Goal: Information Seeking & Learning: Find specific fact

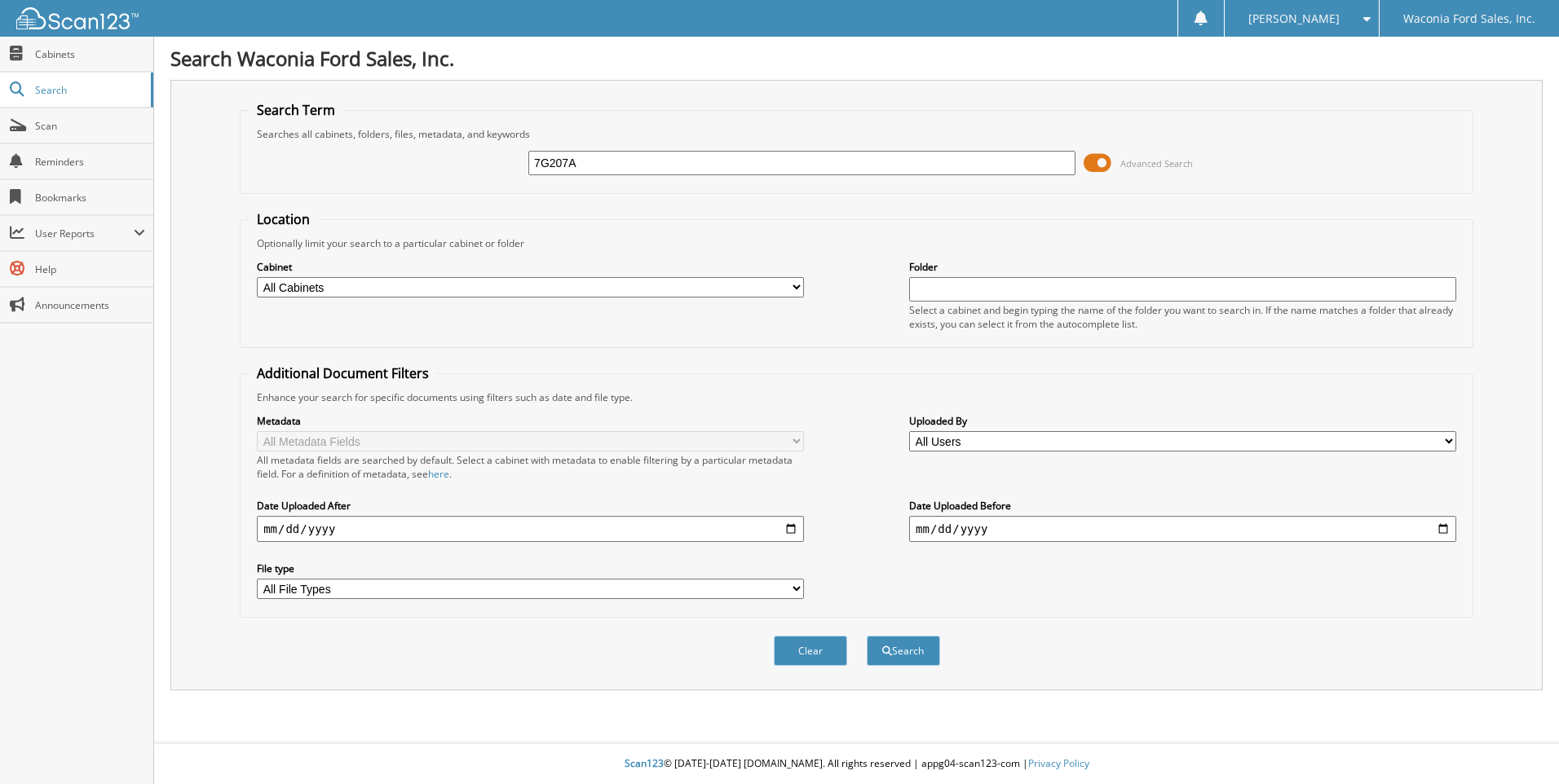
type input "7G207A"
click at [867, 636] on button "Search" at bounding box center [903, 651] width 73 height 30
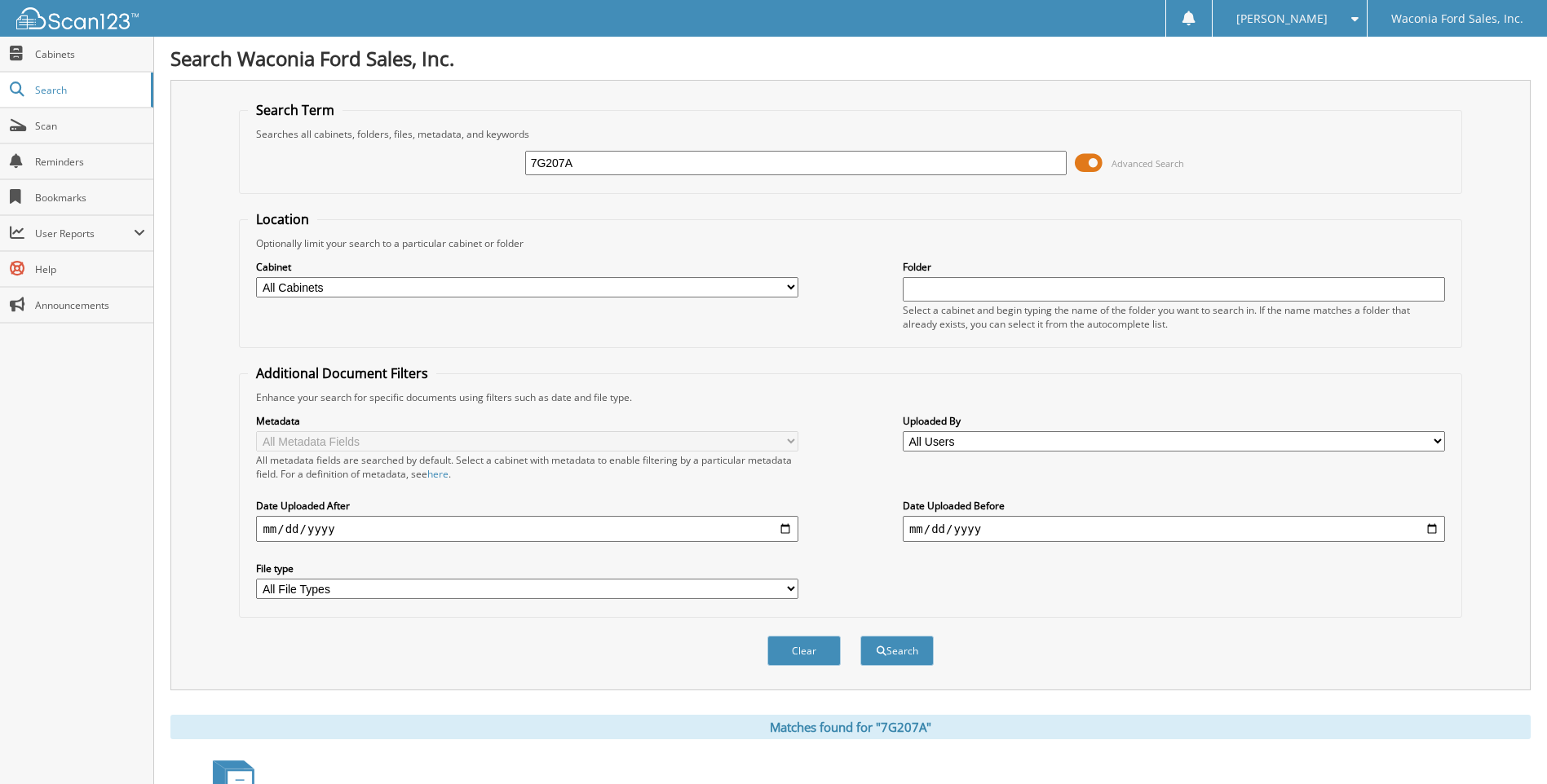
drag, startPoint x: 585, startPoint y: 168, endPoint x: 443, endPoint y: 159, distance: 142.3
click at [443, 159] on div "7G207A Advanced Search" at bounding box center [850, 163] width 1204 height 44
type input "7F388"
click at [860, 636] on button "Search" at bounding box center [896, 651] width 73 height 30
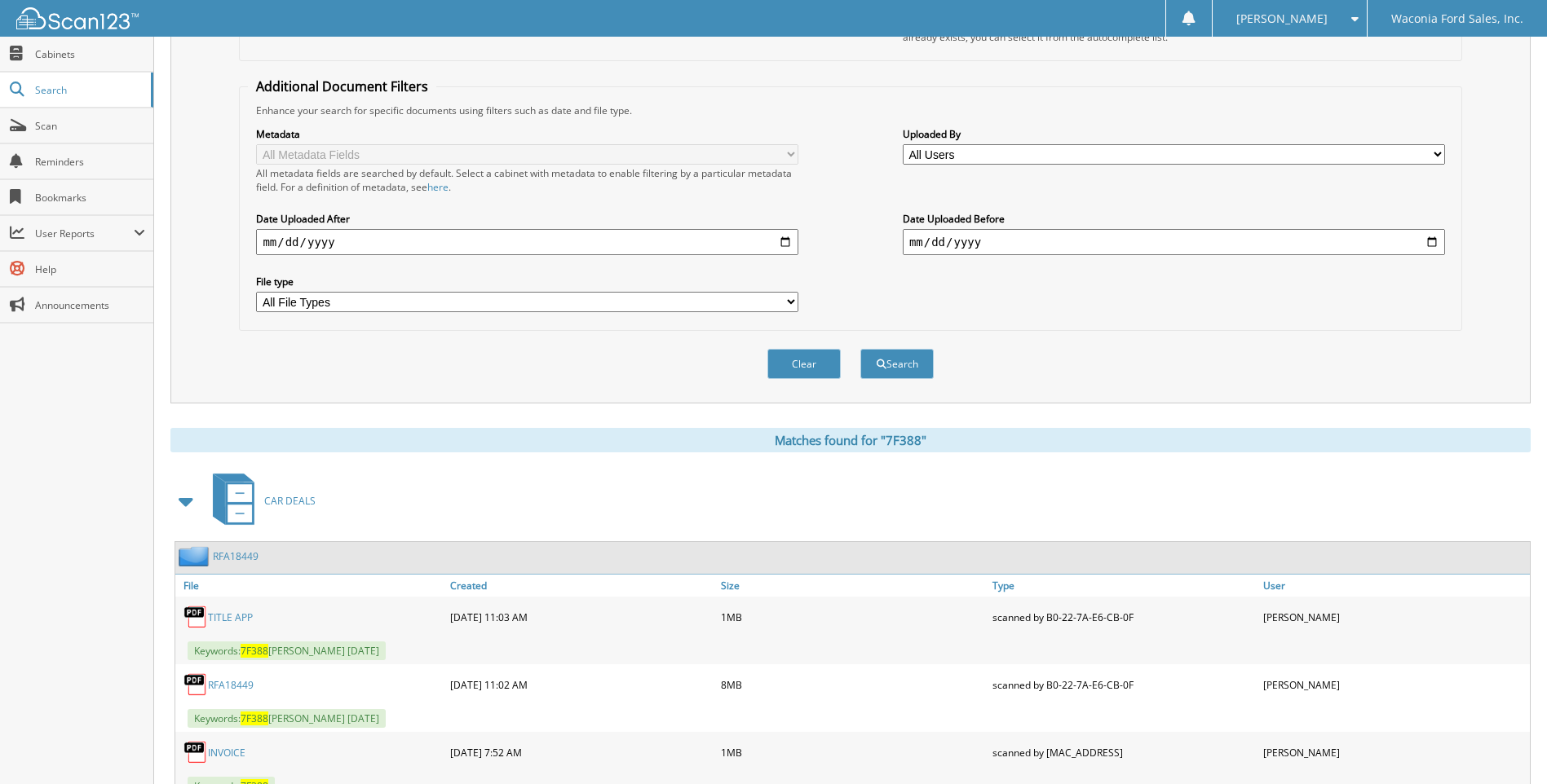
scroll to position [353, 0]
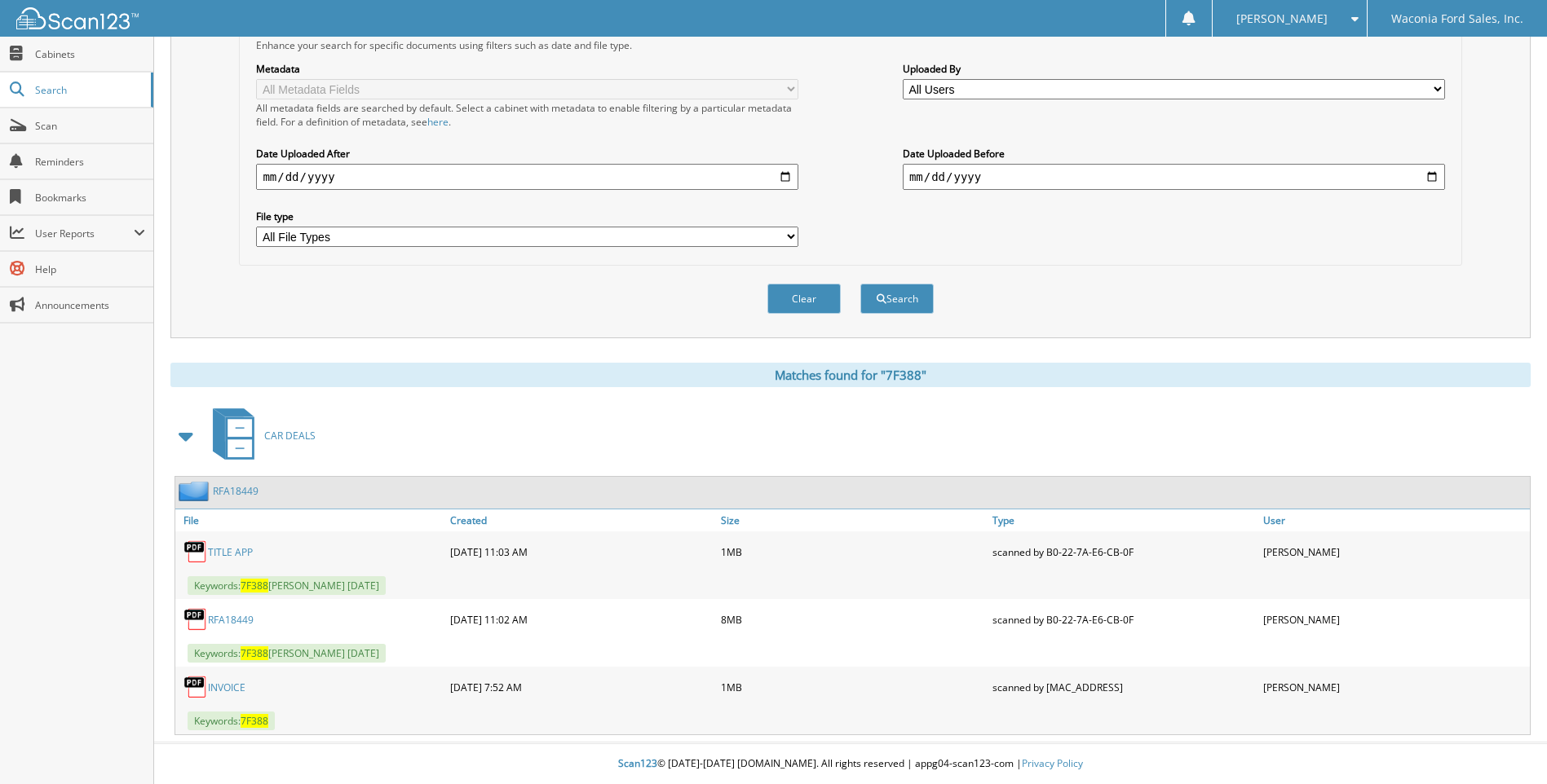
click at [241, 617] on link "RFA18449" at bounding box center [231, 620] width 46 height 14
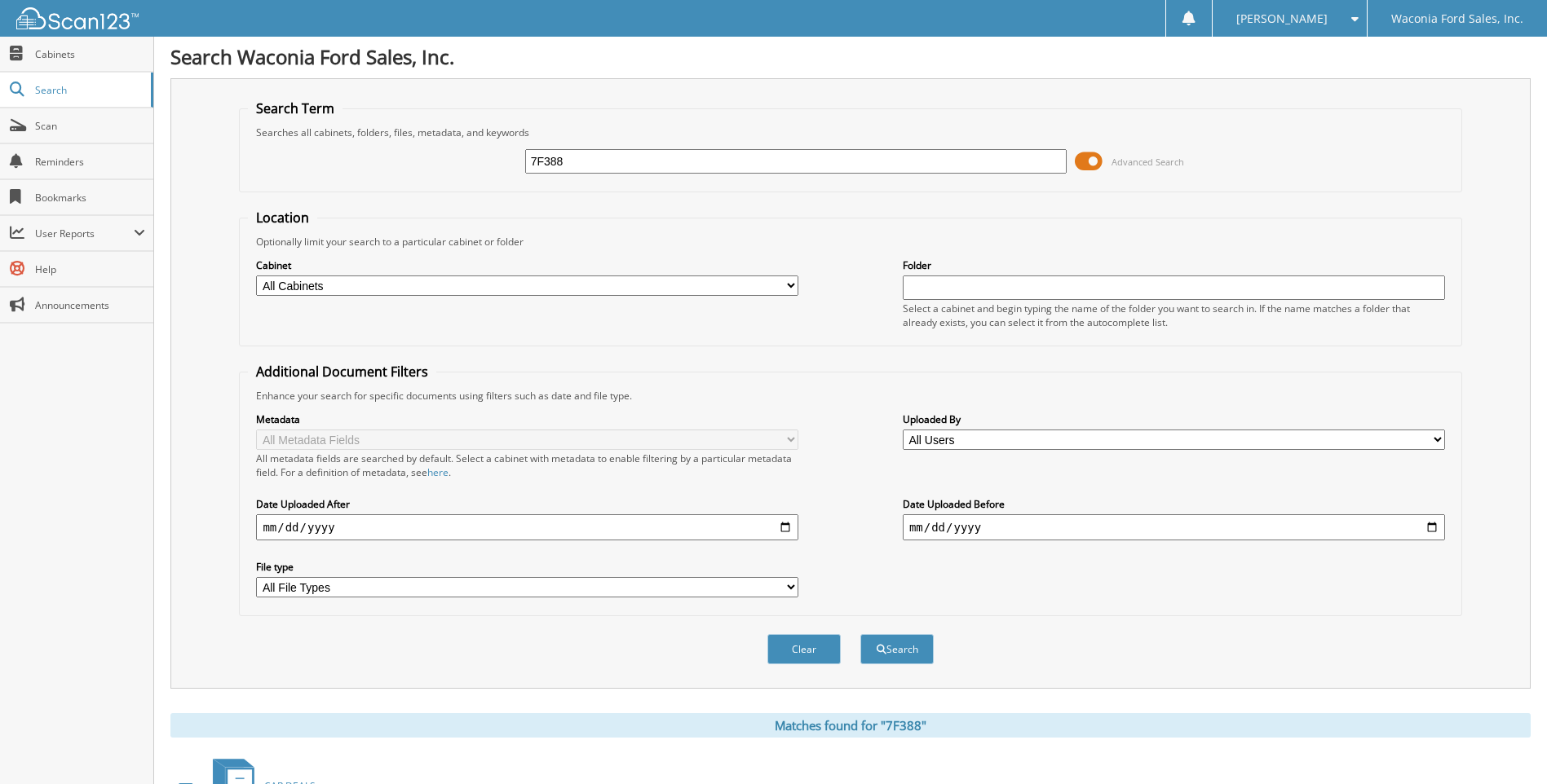
scroll to position [0, 0]
drag, startPoint x: 577, startPoint y: 166, endPoint x: 385, endPoint y: 127, distance: 195.9
click at [385, 128] on fieldset "Search Term Searches all cabinets, folders, files, metadata, and keywords 7F388…" at bounding box center [850, 147] width 1222 height 93
type input "JONES, MARISA"
click at [860, 636] on button "Search" at bounding box center [896, 651] width 73 height 30
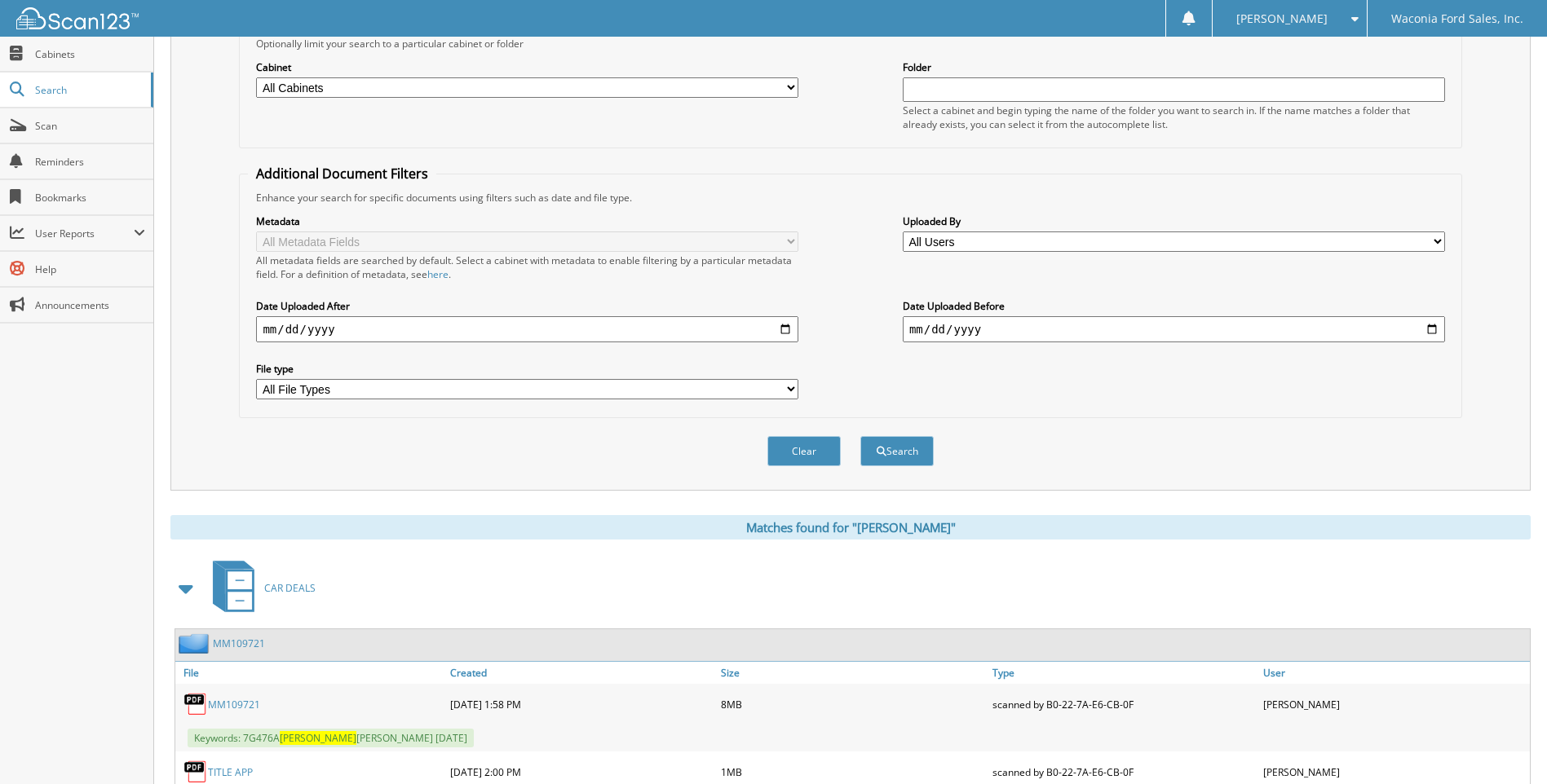
scroll to position [286, 0]
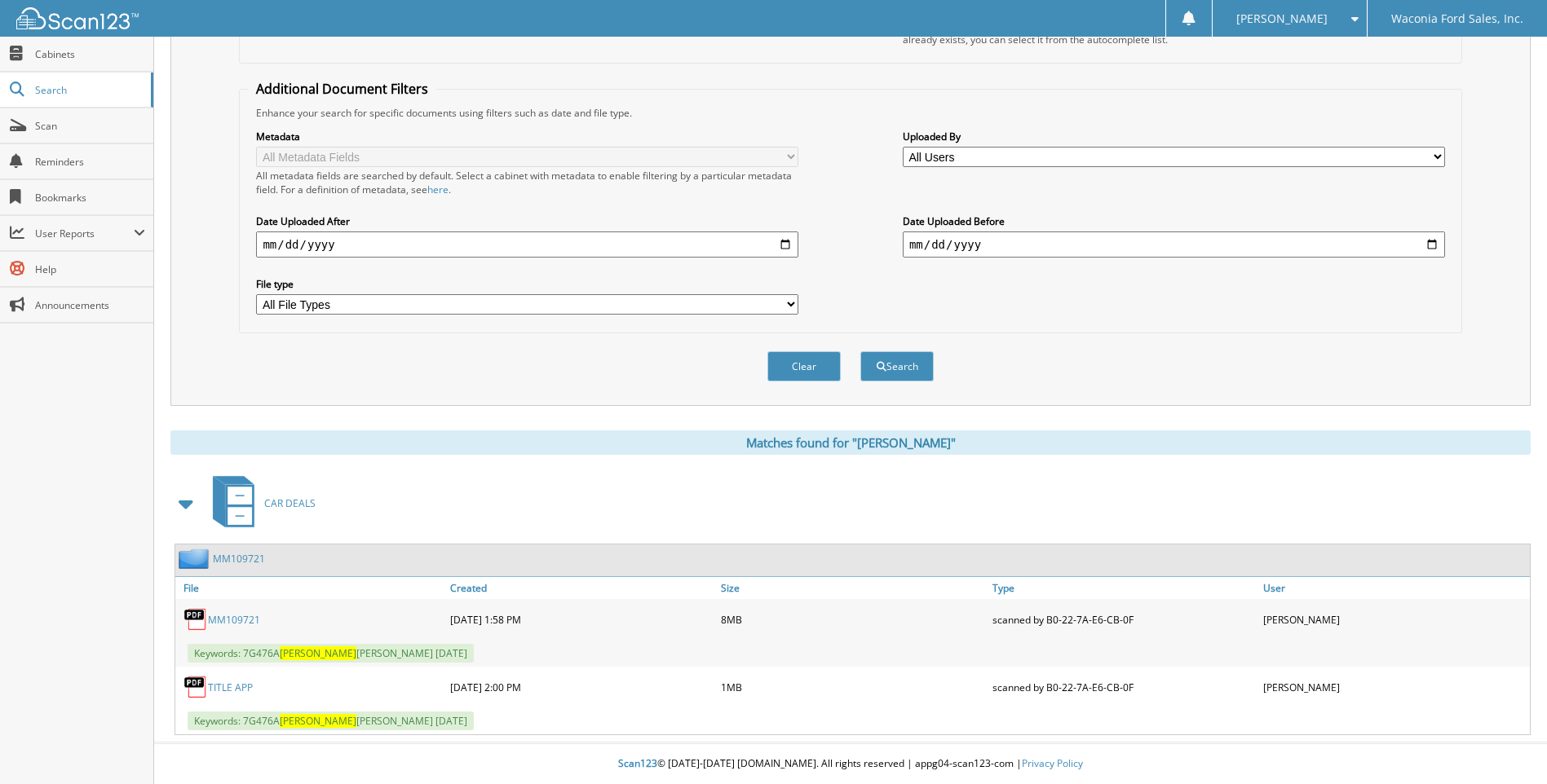
click at [232, 620] on link "MM109721" at bounding box center [234, 620] width 52 height 14
click at [222, 620] on link "MM109721" at bounding box center [234, 620] width 52 height 14
click at [222, 619] on link "MM109721" at bounding box center [234, 620] width 52 height 14
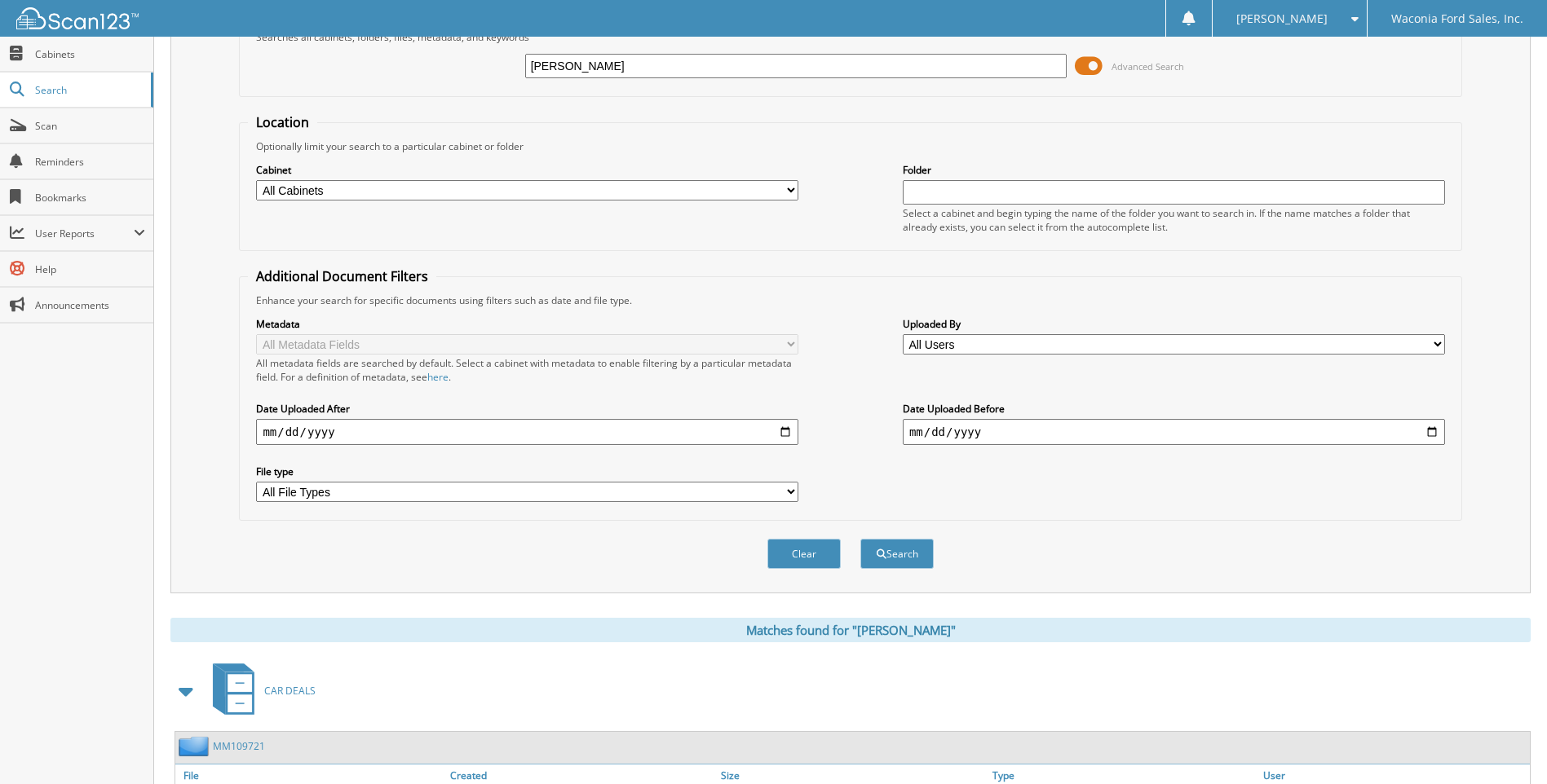
scroll to position [0, 0]
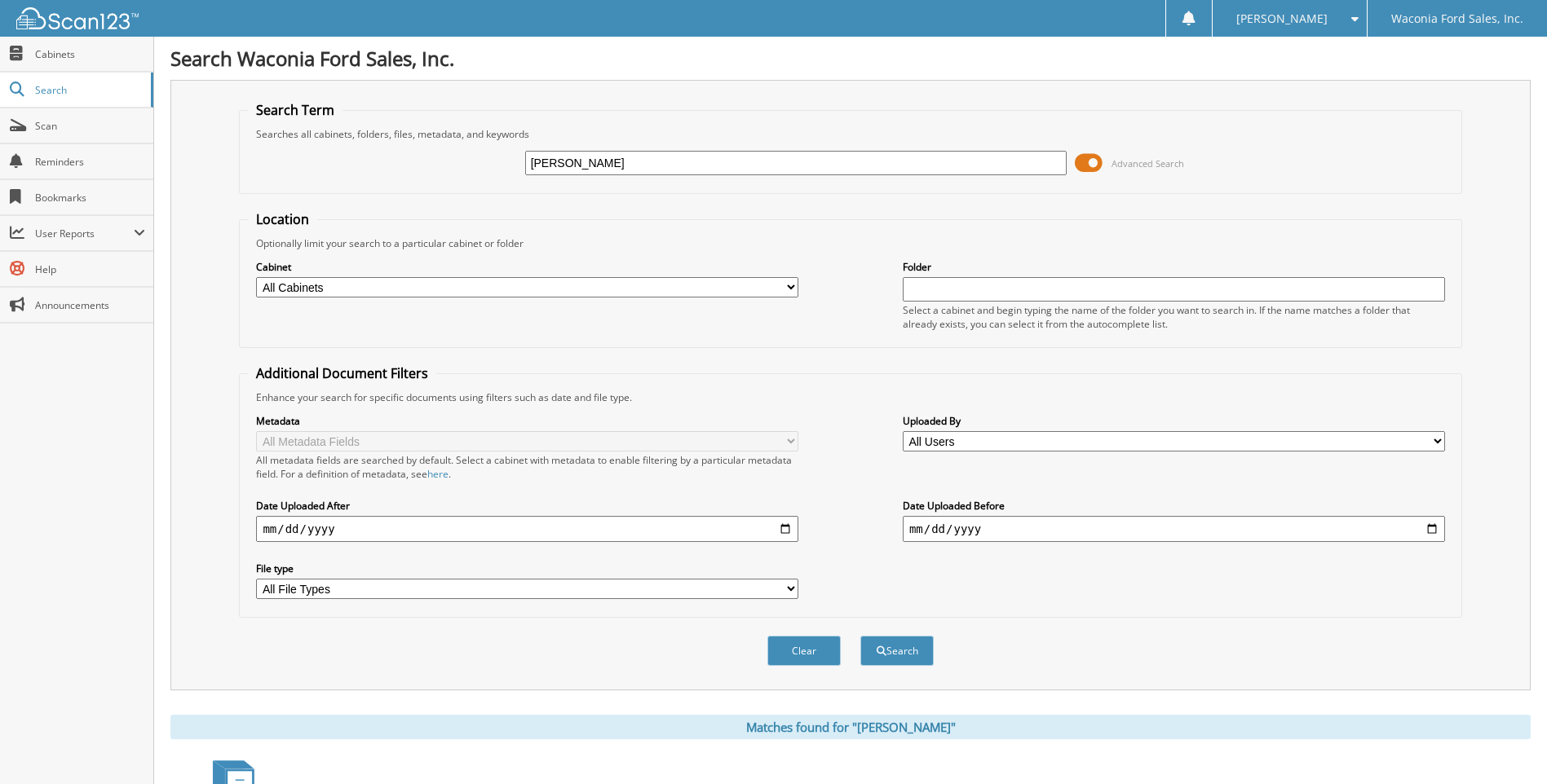
drag, startPoint x: 629, startPoint y: 168, endPoint x: 331, endPoint y: 184, distance: 298.4
click at [331, 184] on div "JONES, MARISA Advanced Search" at bounding box center [850, 163] width 1204 height 44
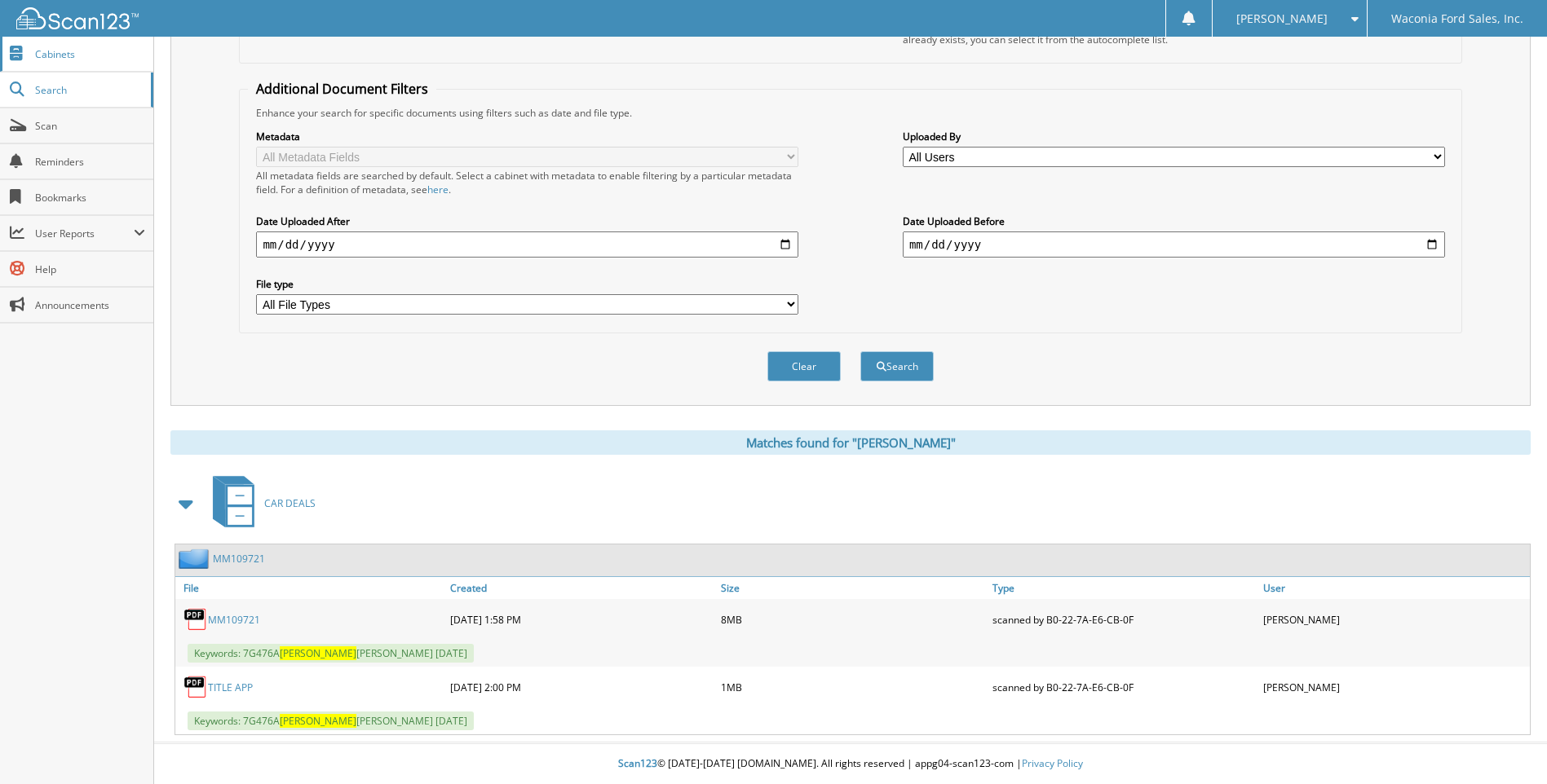
scroll to position [157, 0]
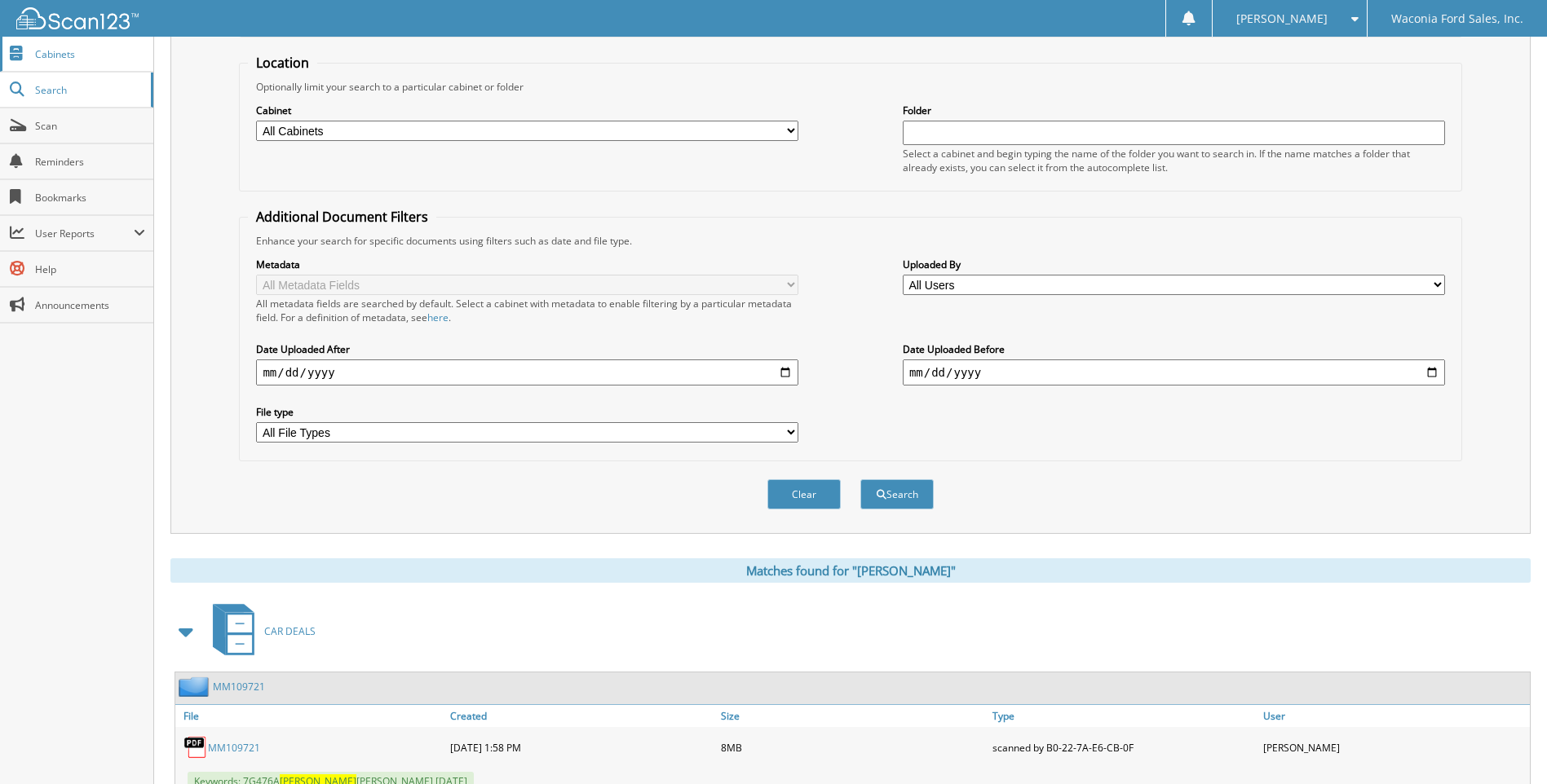
type input "7FB"
click at [860, 479] on button "Search" at bounding box center [896, 495] width 73 height 30
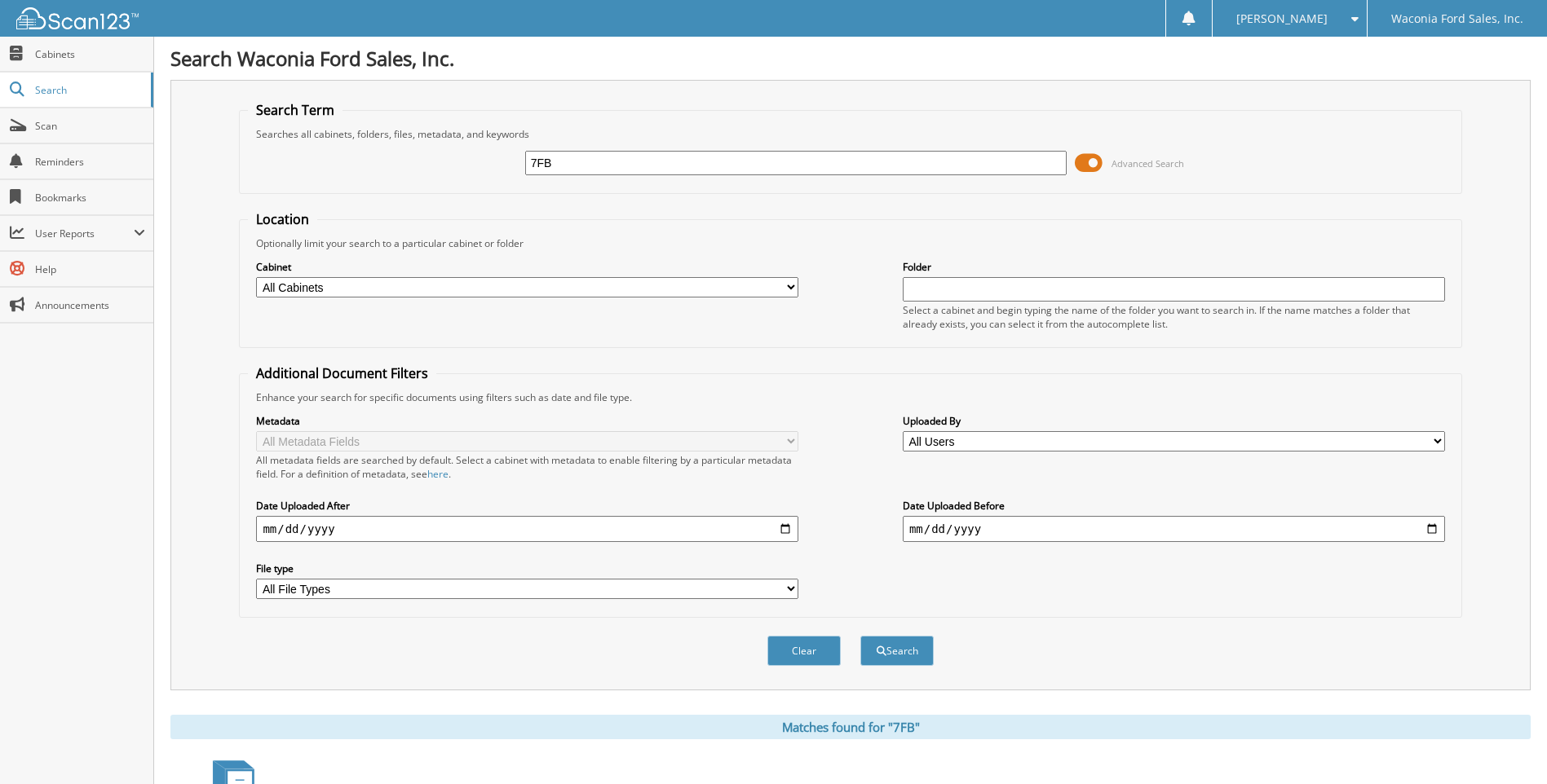
click at [562, 155] on input "7FB" at bounding box center [796, 163] width 542 height 25
click at [547, 162] on input "7F" at bounding box center [796, 163] width 542 height 25
type input "7F365B"
click at [860, 636] on button "Search" at bounding box center [896, 651] width 73 height 30
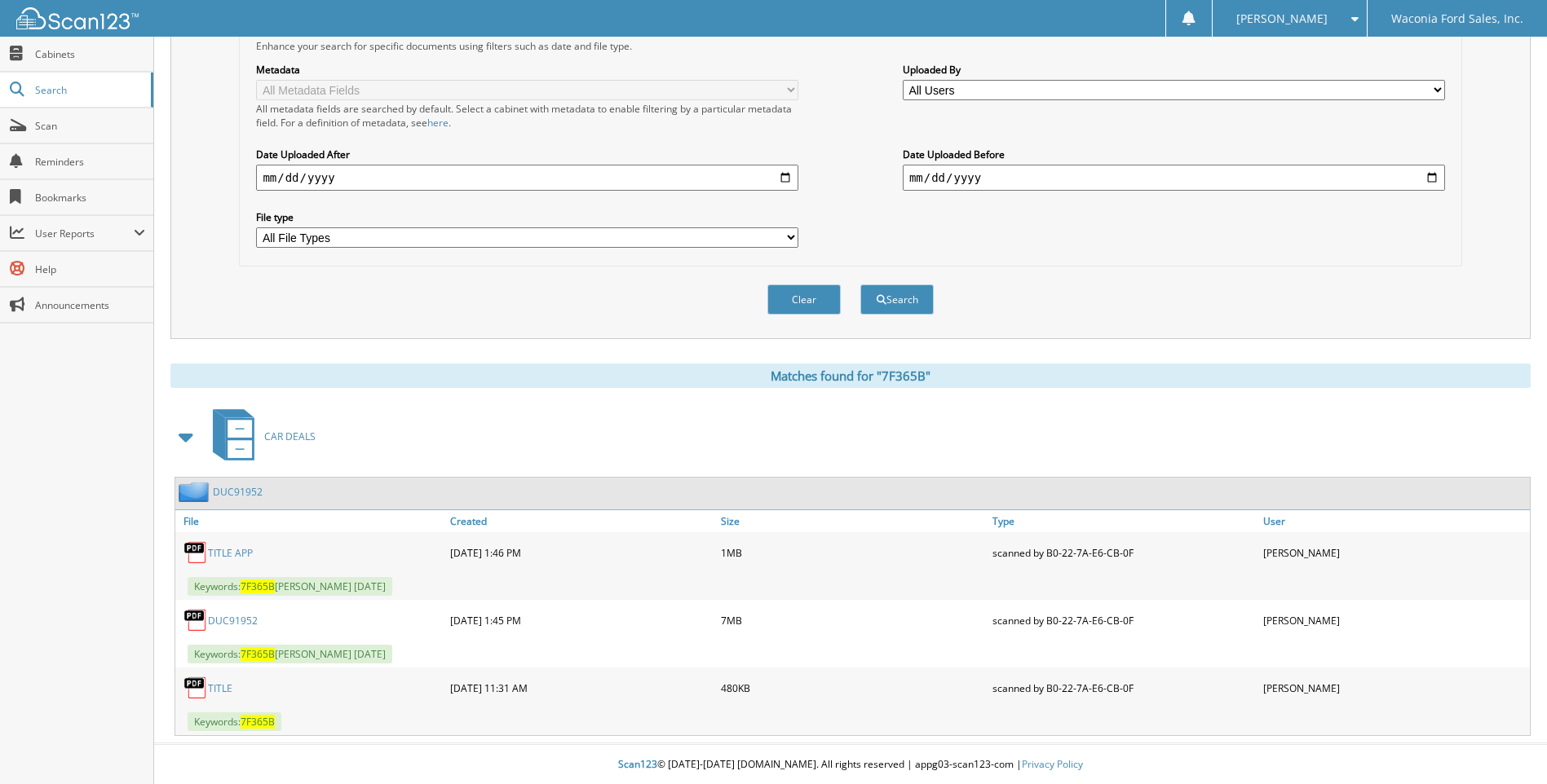
scroll to position [353, 0]
click at [218, 620] on link "DUC91952" at bounding box center [233, 620] width 49 height 14
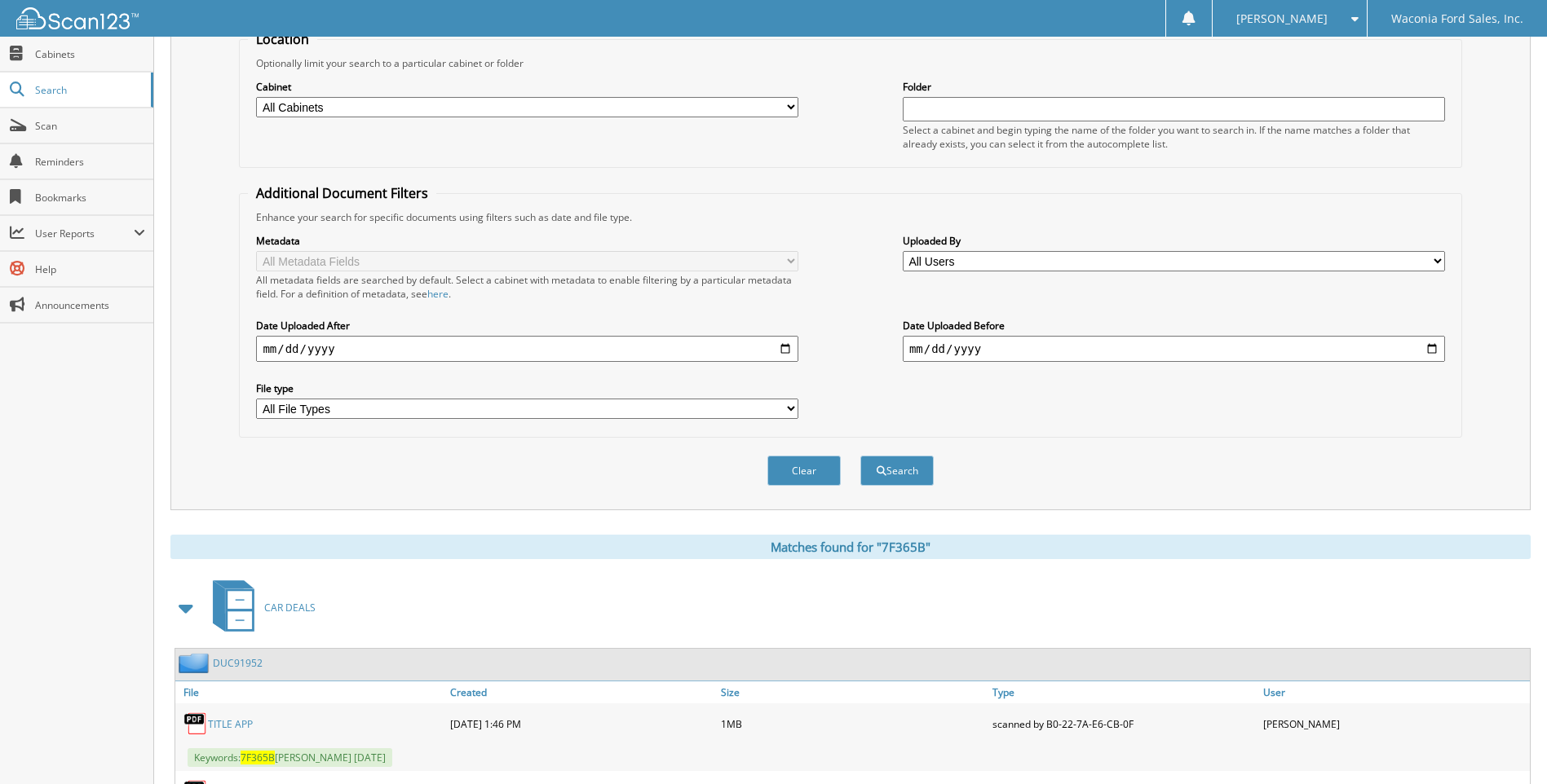
scroll to position [0, 0]
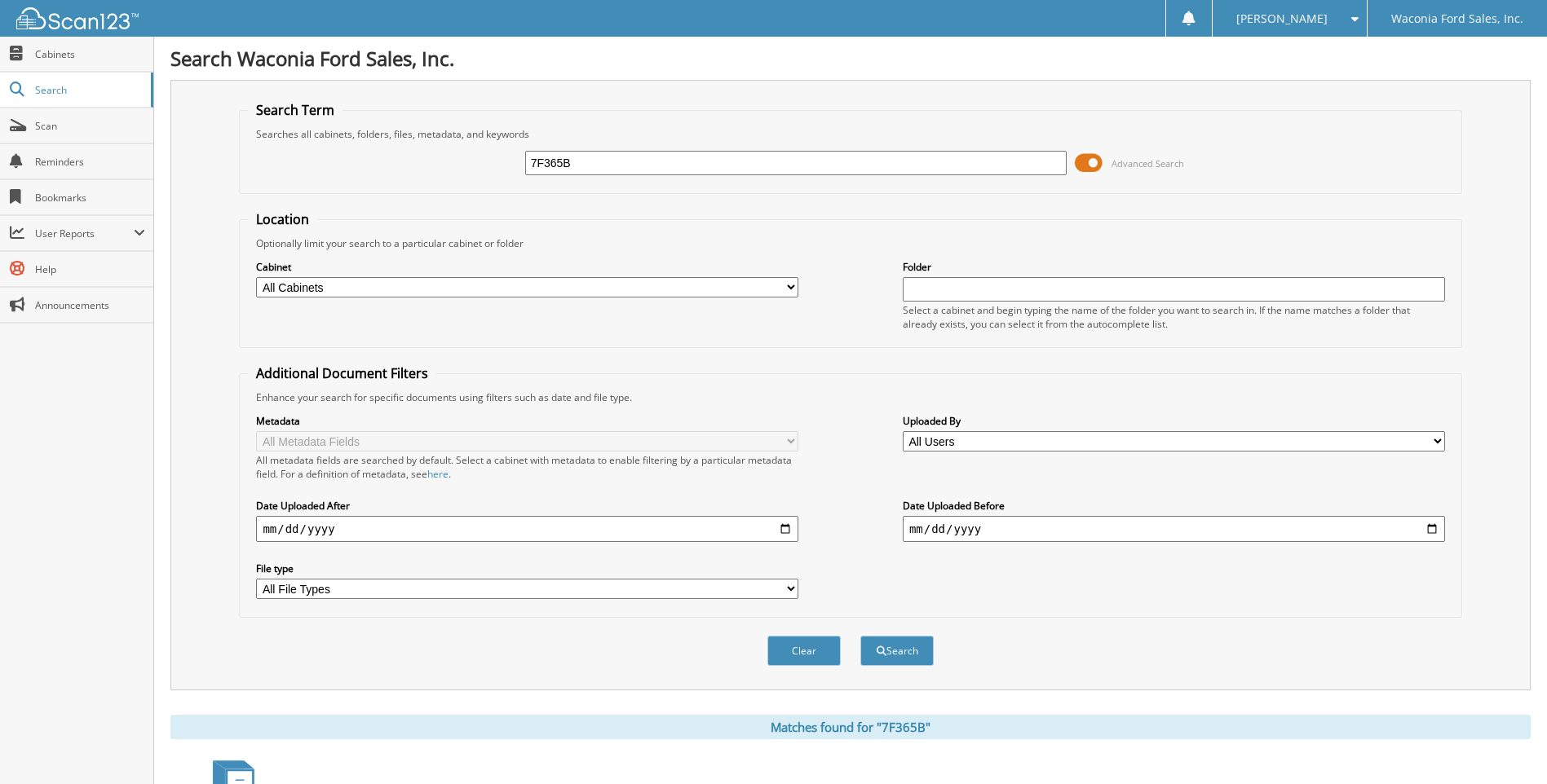
drag, startPoint x: 578, startPoint y: 167, endPoint x: 451, endPoint y: 154, distance: 127.7
click at [451, 154] on div "7F365B Advanced Search" at bounding box center [850, 163] width 1204 height 44
type input "7F451"
click at [860, 636] on button "Search" at bounding box center [896, 651] width 73 height 30
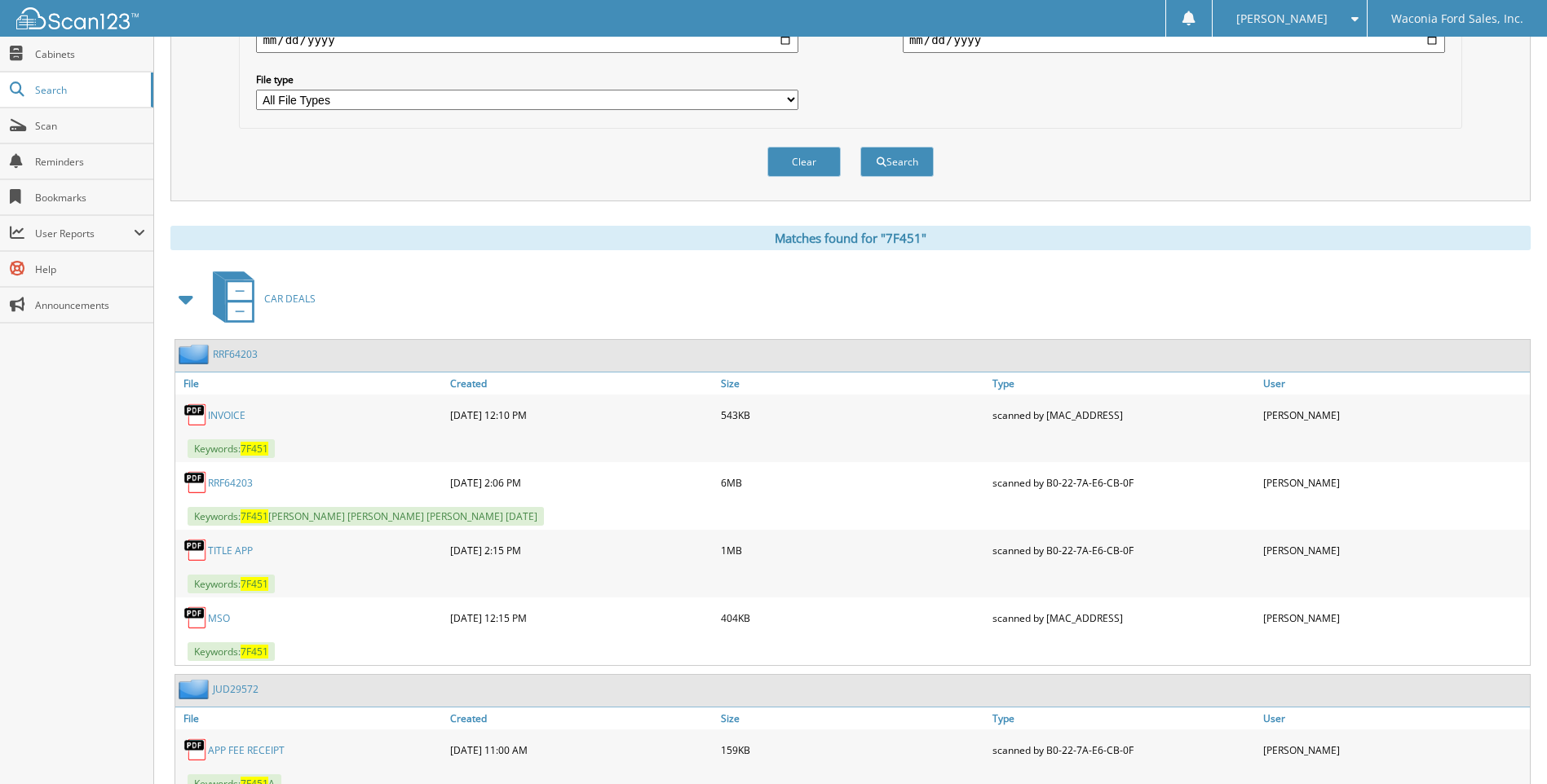
scroll to position [570, 0]
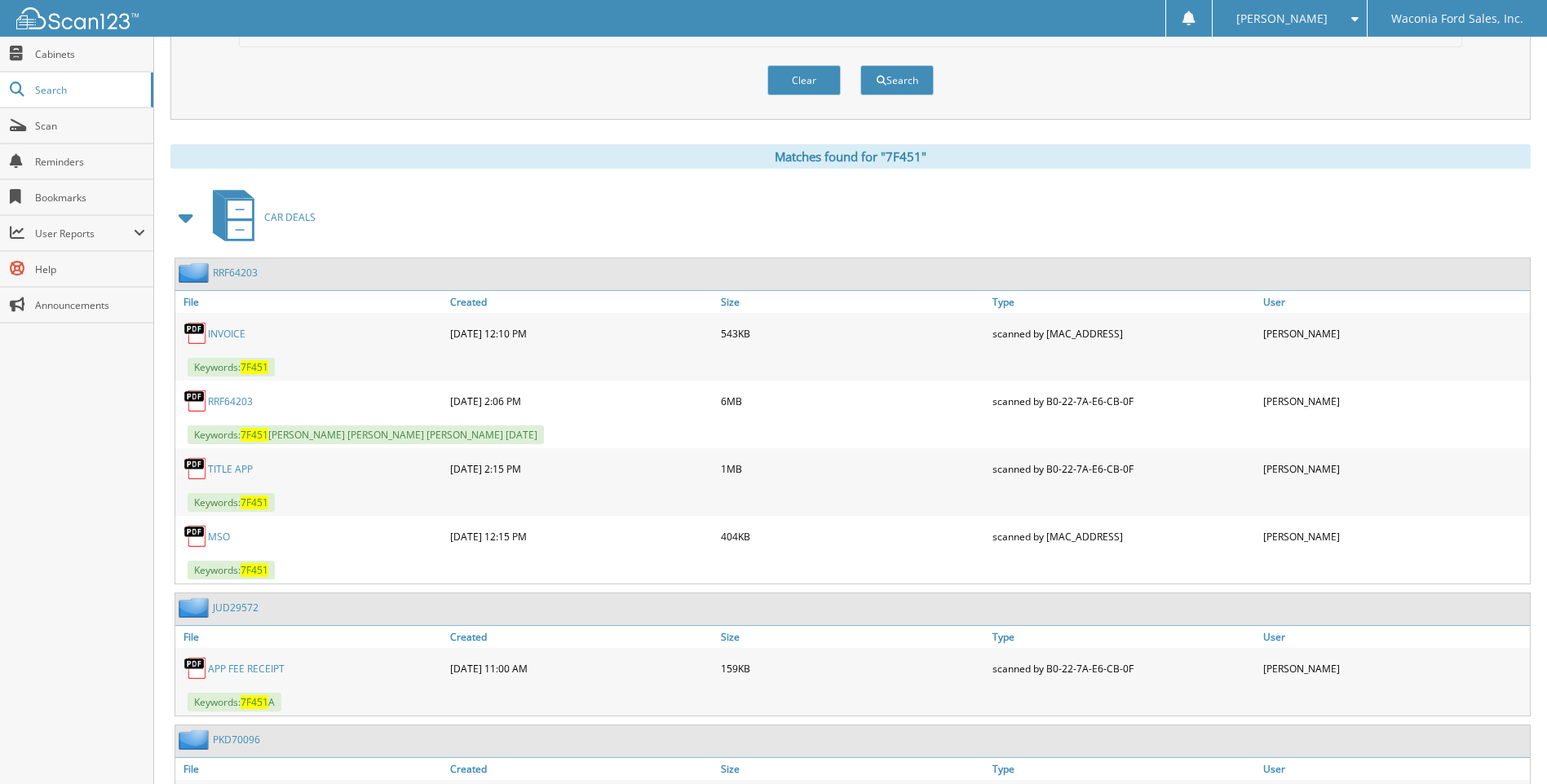
click at [233, 401] on link "RRF64203" at bounding box center [230, 401] width 45 height 14
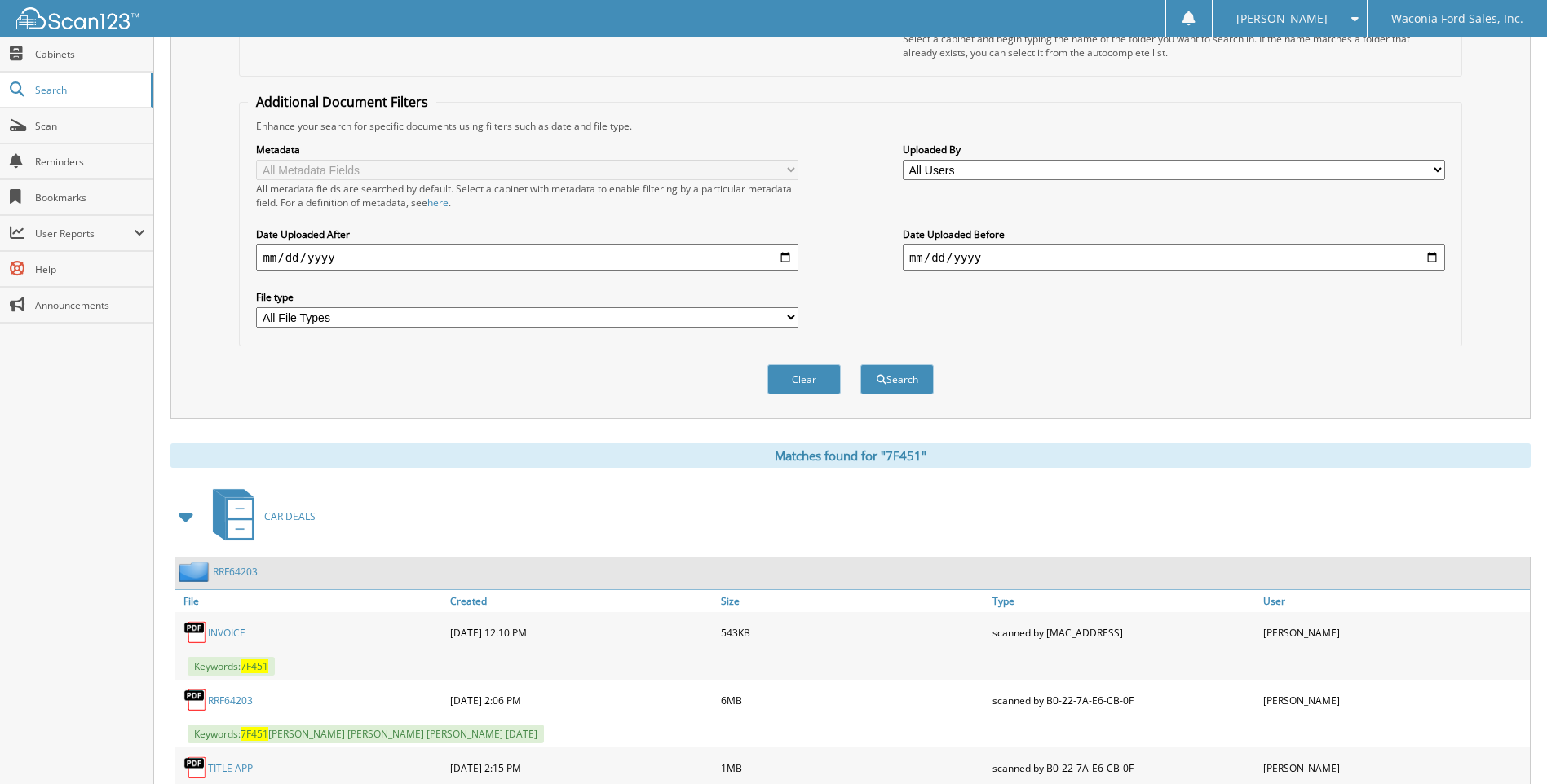
scroll to position [0, 0]
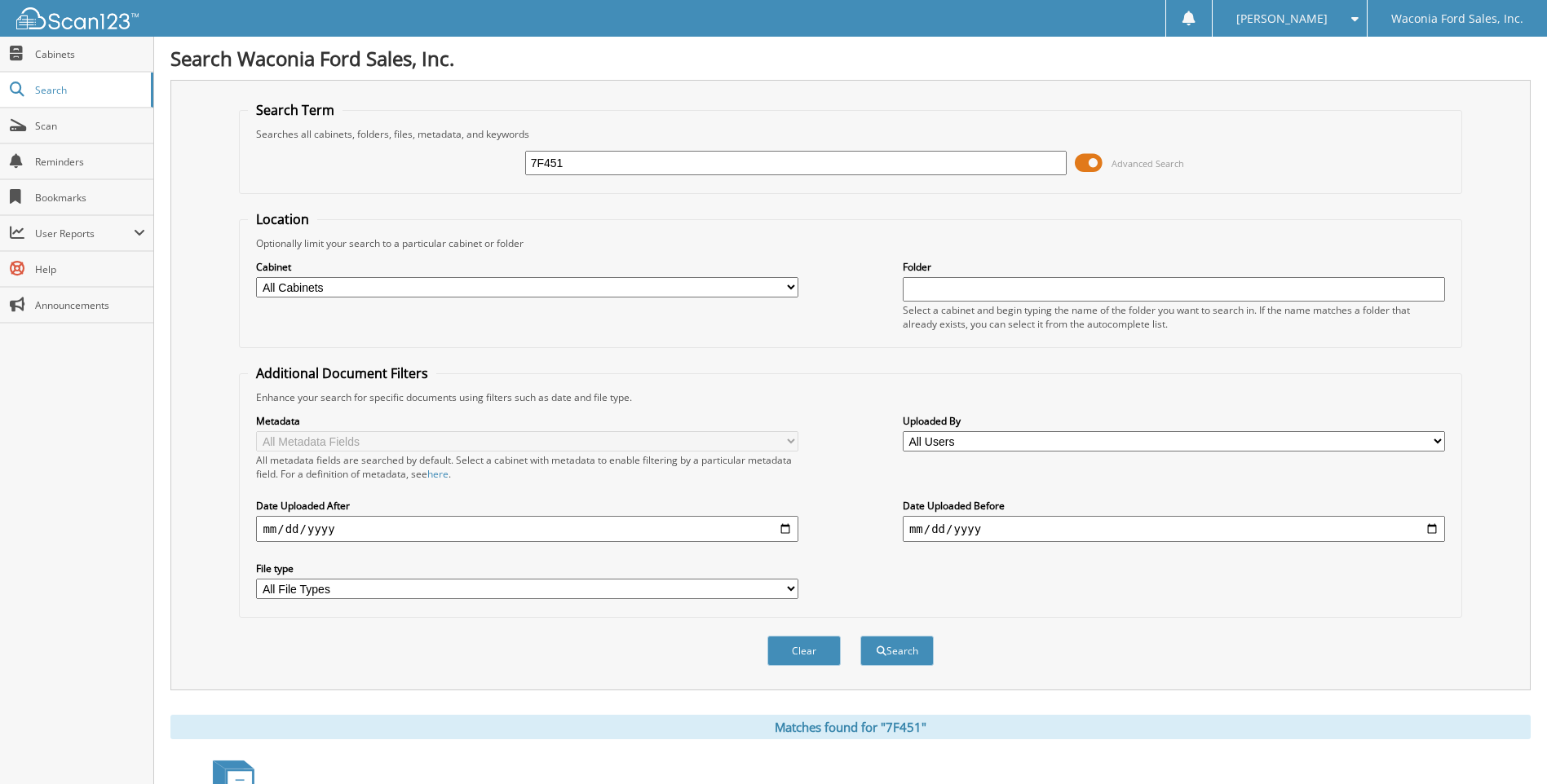
drag, startPoint x: 572, startPoint y: 159, endPoint x: 416, endPoint y: 152, distance: 156.2
click at [416, 152] on div "7F451 Advanced Search" at bounding box center [850, 163] width 1204 height 44
type input "7G187"
click at [860, 636] on button "Search" at bounding box center [896, 651] width 73 height 30
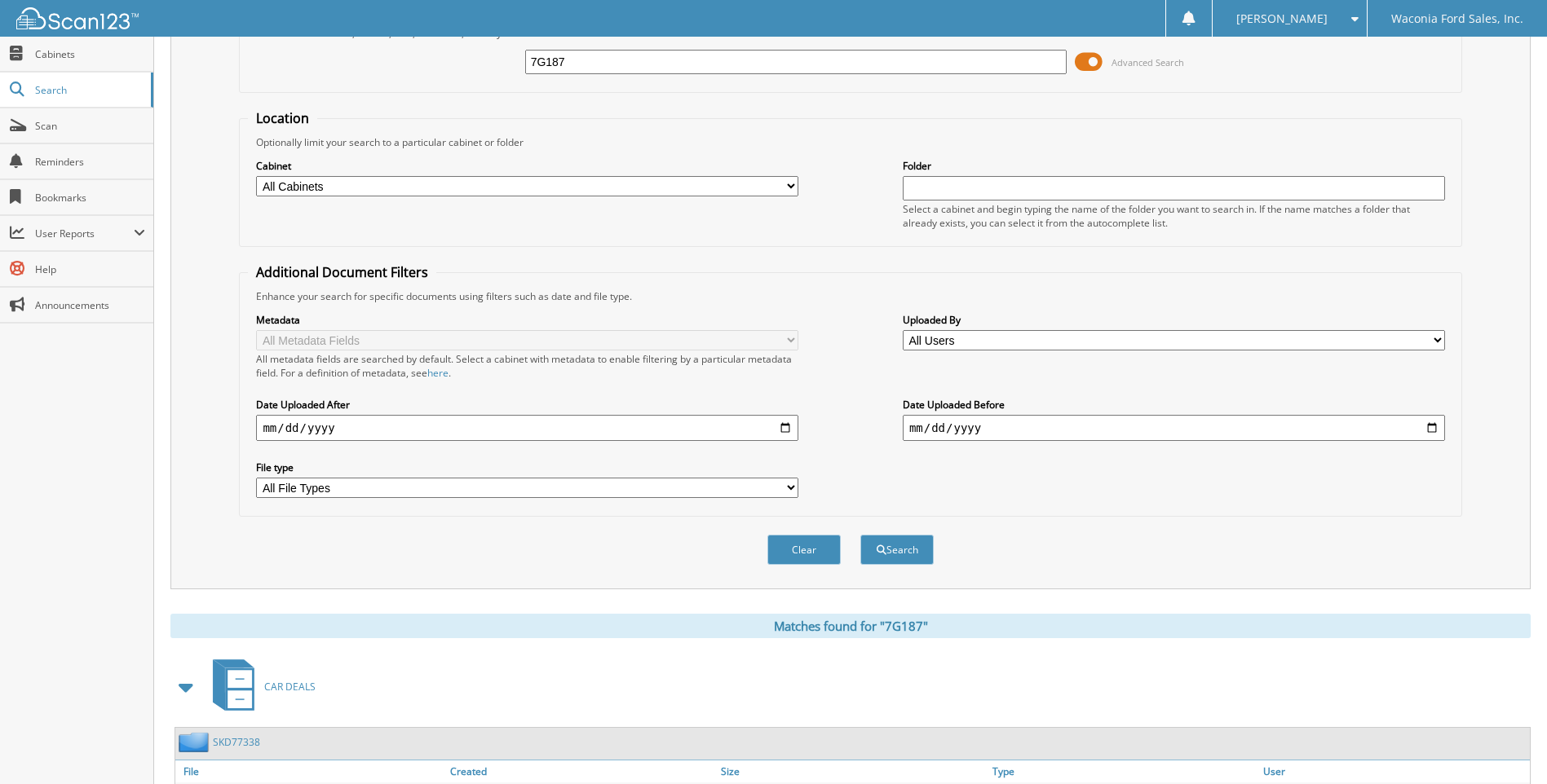
scroll to position [420, 0]
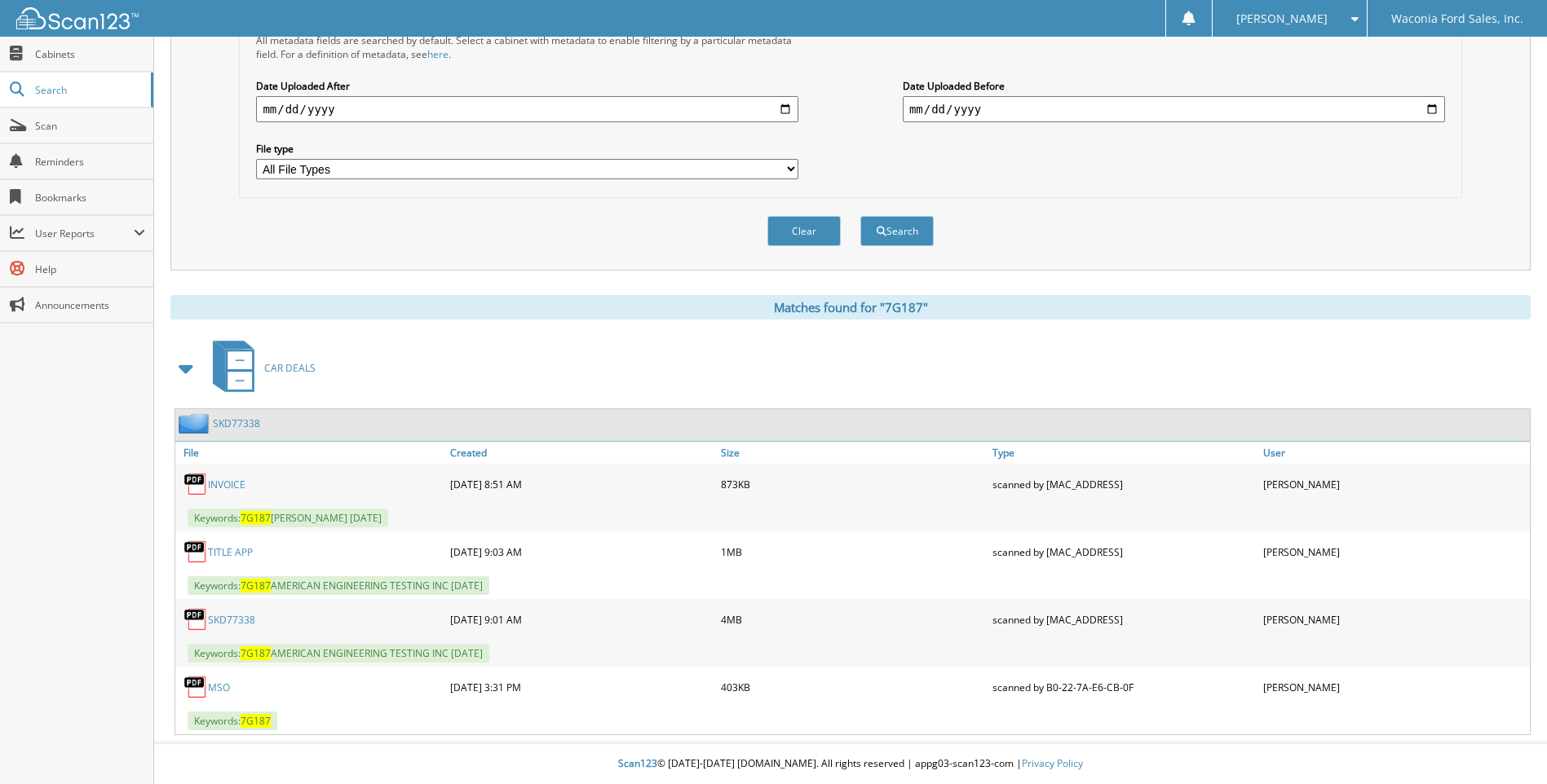
click at [225, 623] on link "SKD77338" at bounding box center [232, 620] width 47 height 14
